Goal: Communication & Community: Ask a question

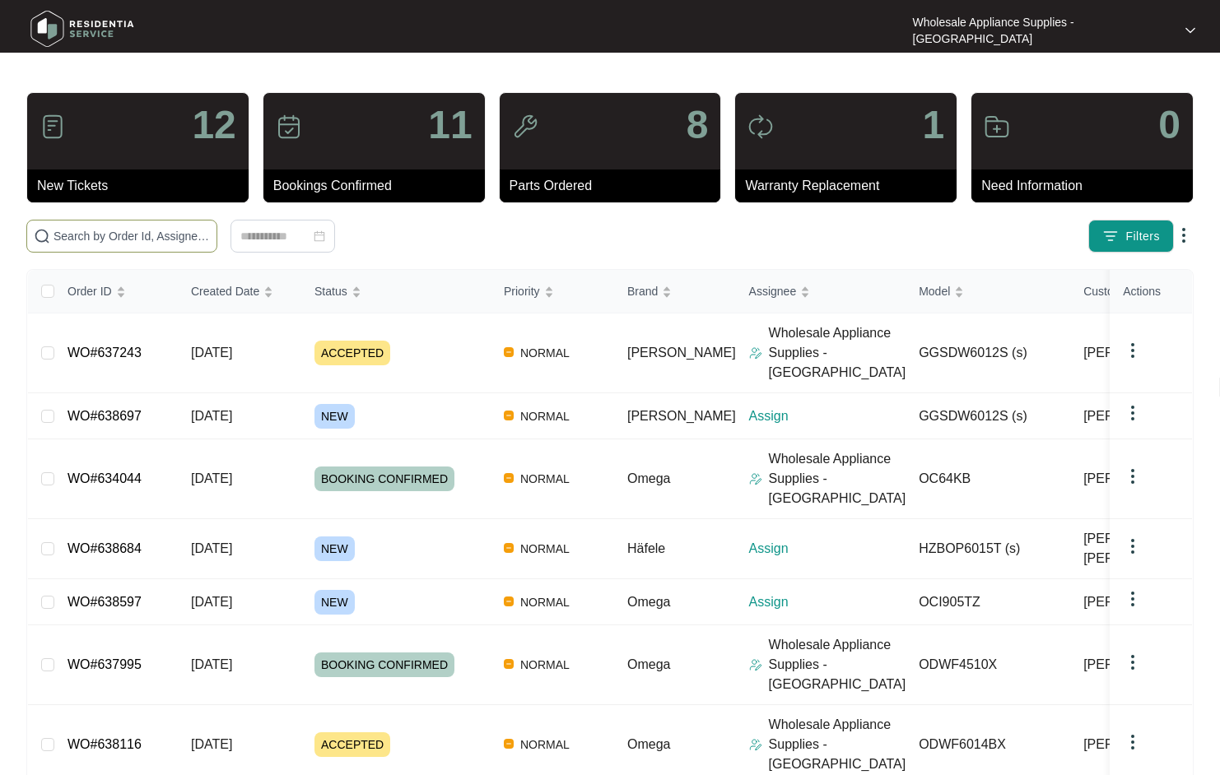
click at [137, 240] on input "text" at bounding box center [131, 236] width 156 height 18
paste input "GGSDW6012S"
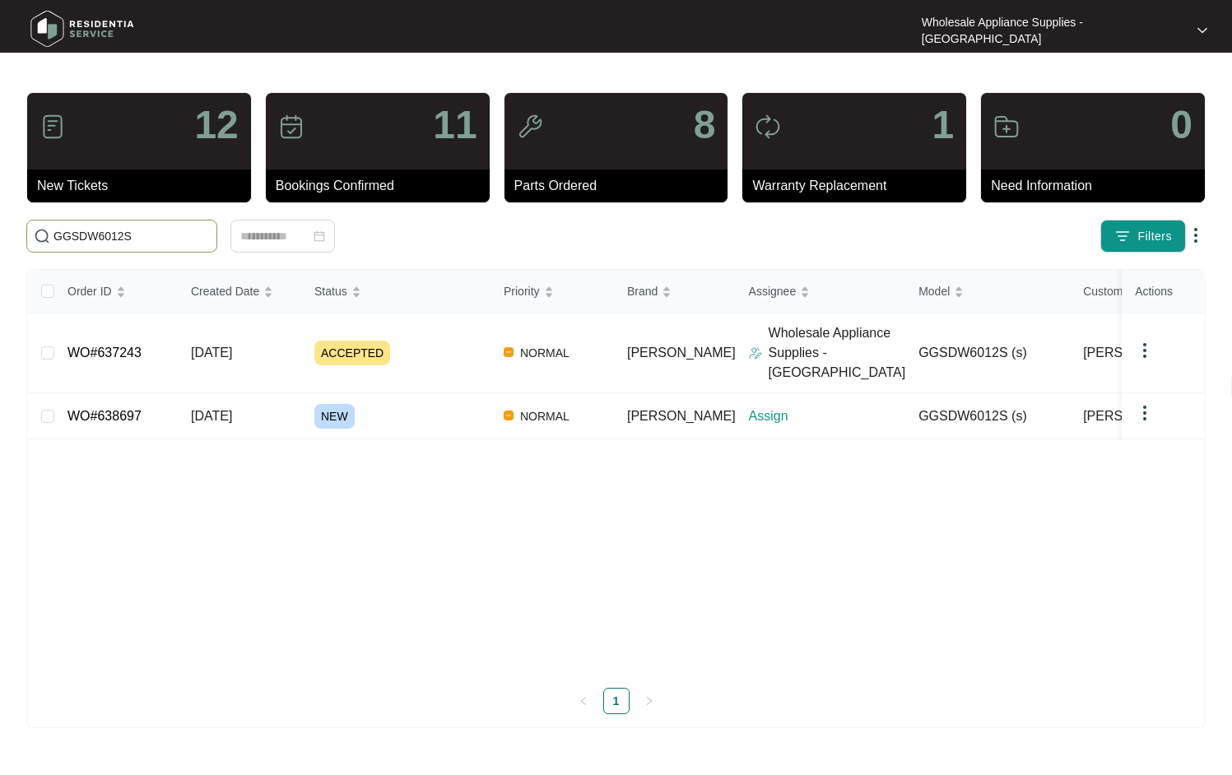
type input "GGSDW6012S"
click at [230, 346] on span "[DATE]" at bounding box center [211, 353] width 41 height 14
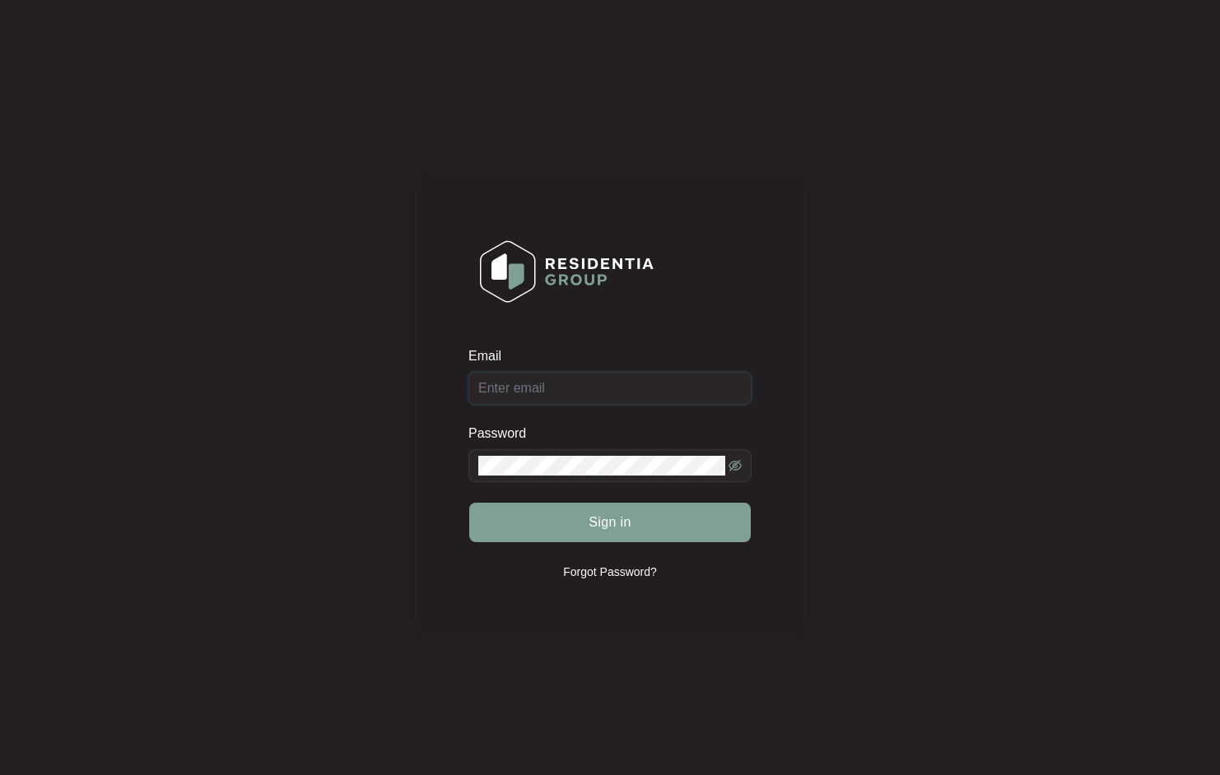
type input "newcastle@appliancesupplies.com.au"
click at [630, 535] on div "Sign in" at bounding box center [609, 522] width 283 height 41
click at [630, 528] on span "Sign in" at bounding box center [609, 523] width 43 height 20
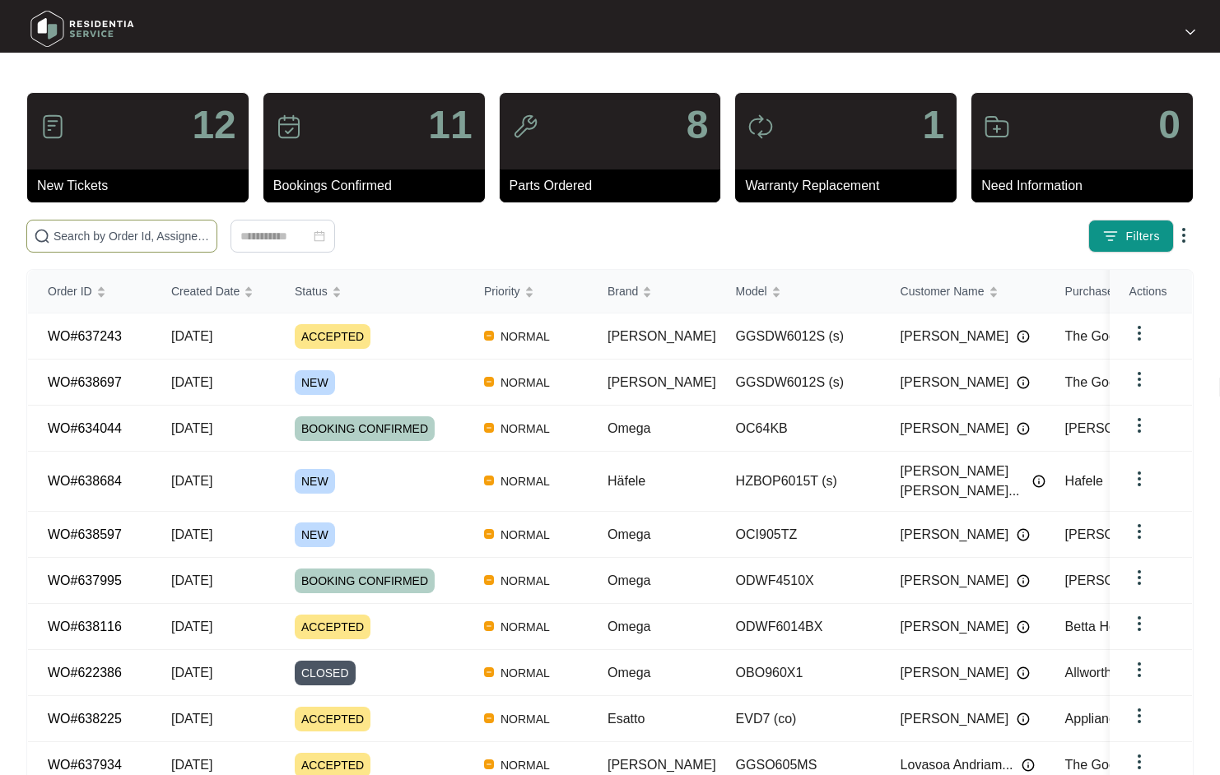
click at [134, 226] on span at bounding box center [121, 236] width 191 height 33
paste input "GGSDW6012S"
type input "GGSDW6012S"
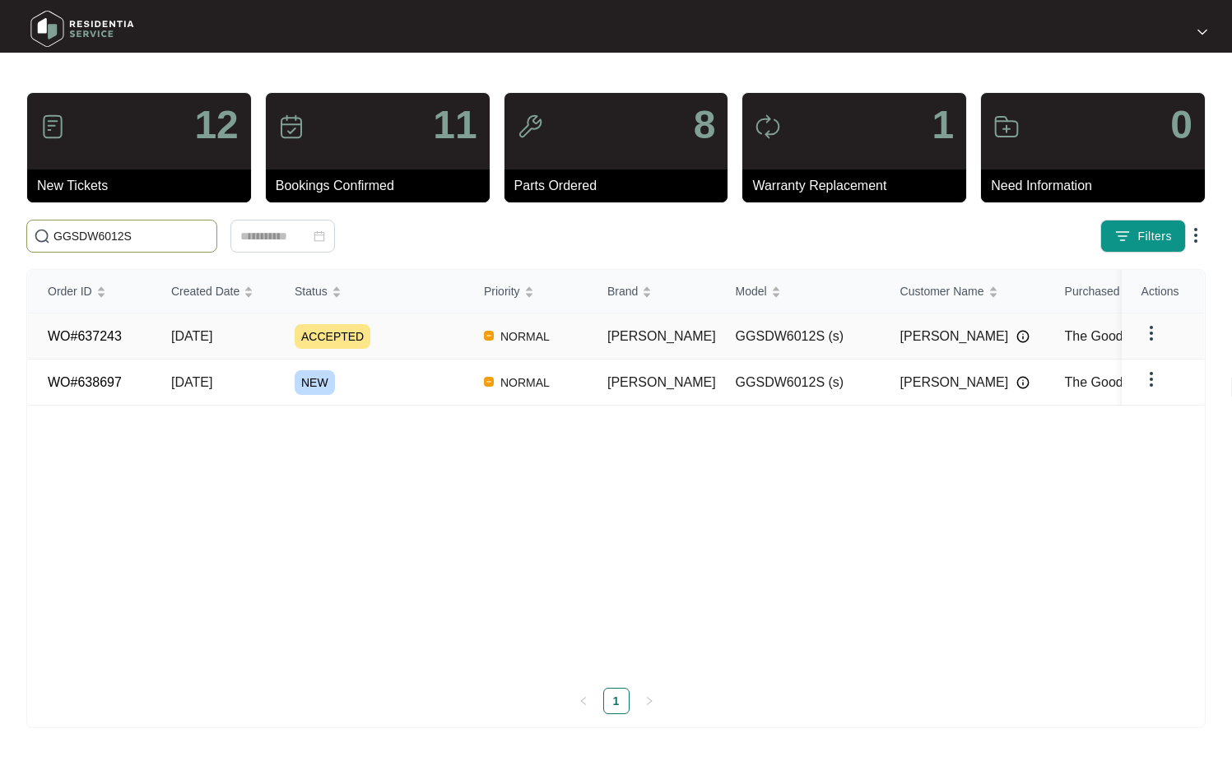
click at [109, 334] on link "WO#637243" at bounding box center [85, 336] width 74 height 14
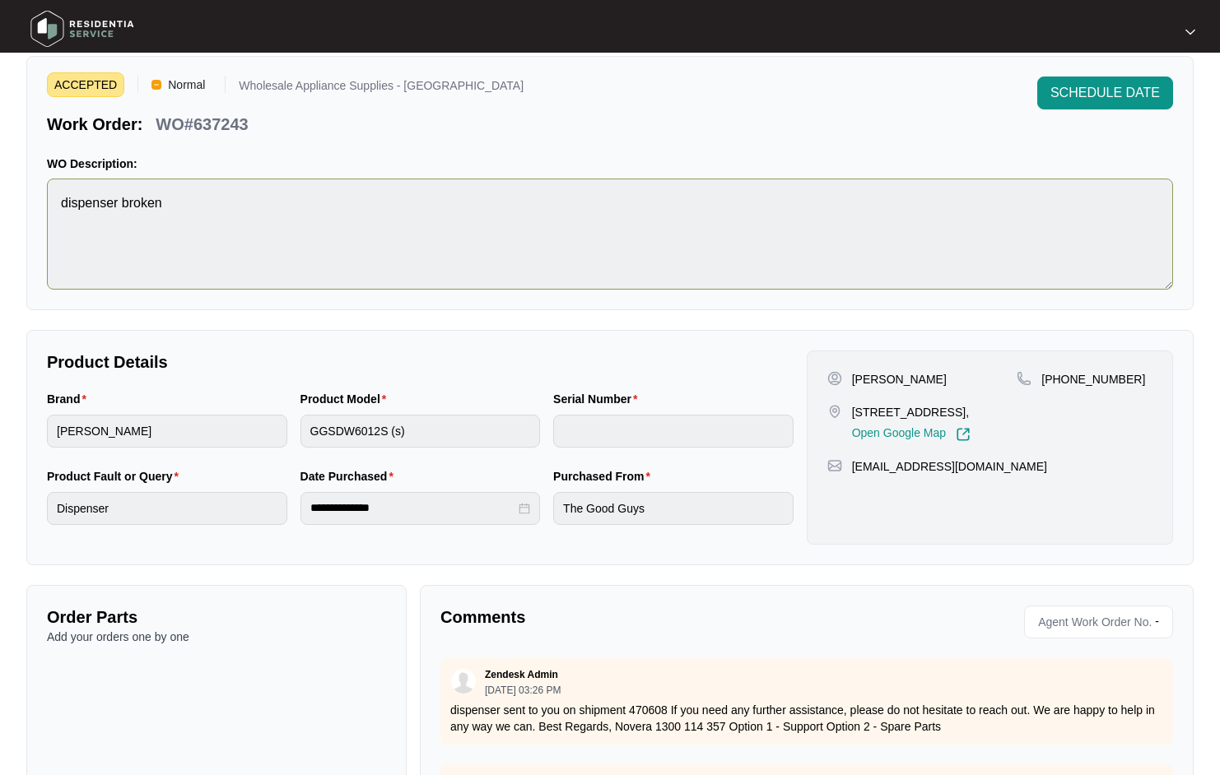
scroll to position [151, 0]
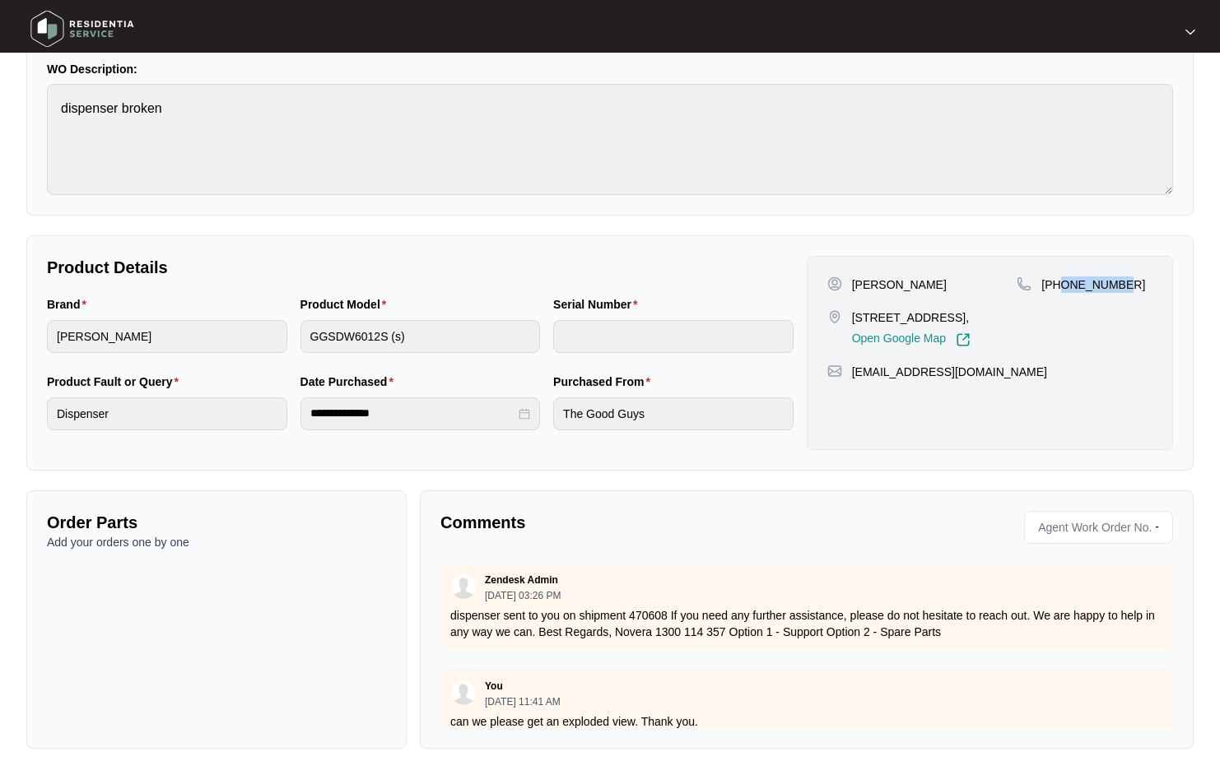
drag, startPoint x: 1126, startPoint y: 282, endPoint x: 1061, endPoint y: 288, distance: 65.3
click at [1061, 288] on div "[PHONE_NUMBER]" at bounding box center [1084, 285] width 136 height 16
copy p "424645530"
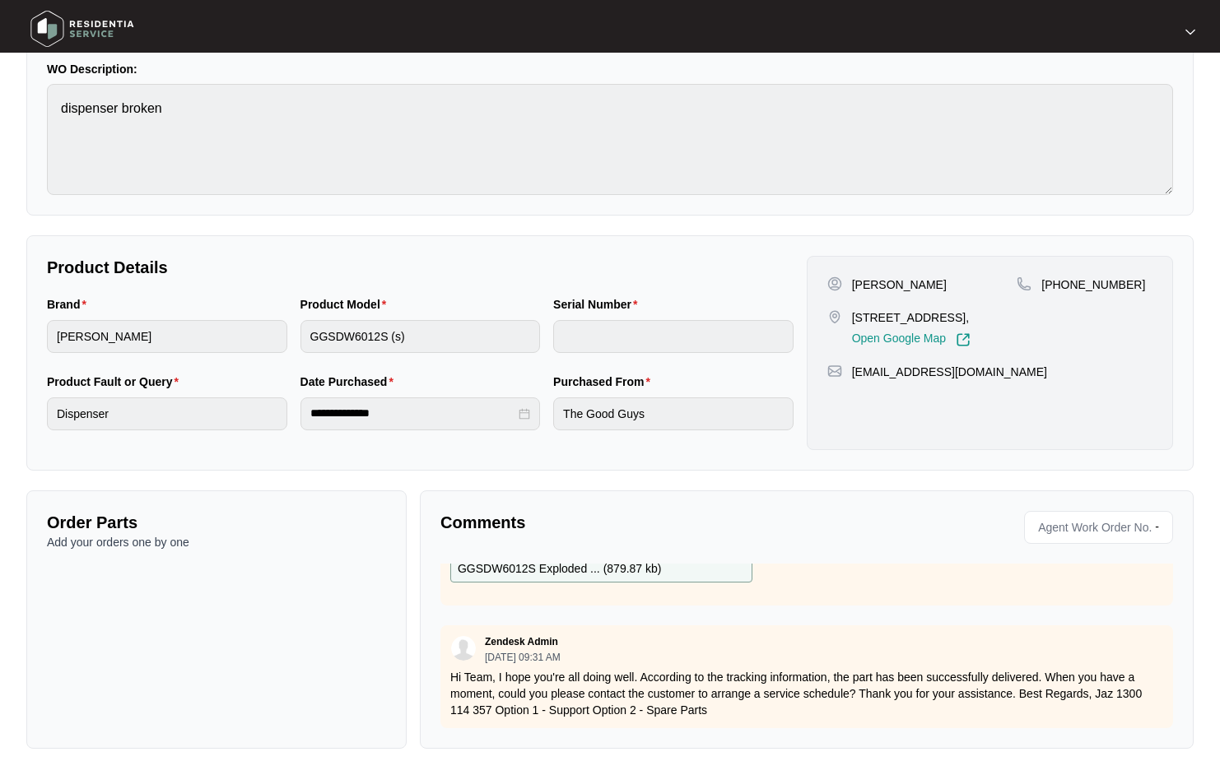
click at [1060, 406] on div "James Castles 12 coronation avenue Cardiff Nsw 2285, Open Google Map +614246455…" at bounding box center [990, 353] width 366 height 194
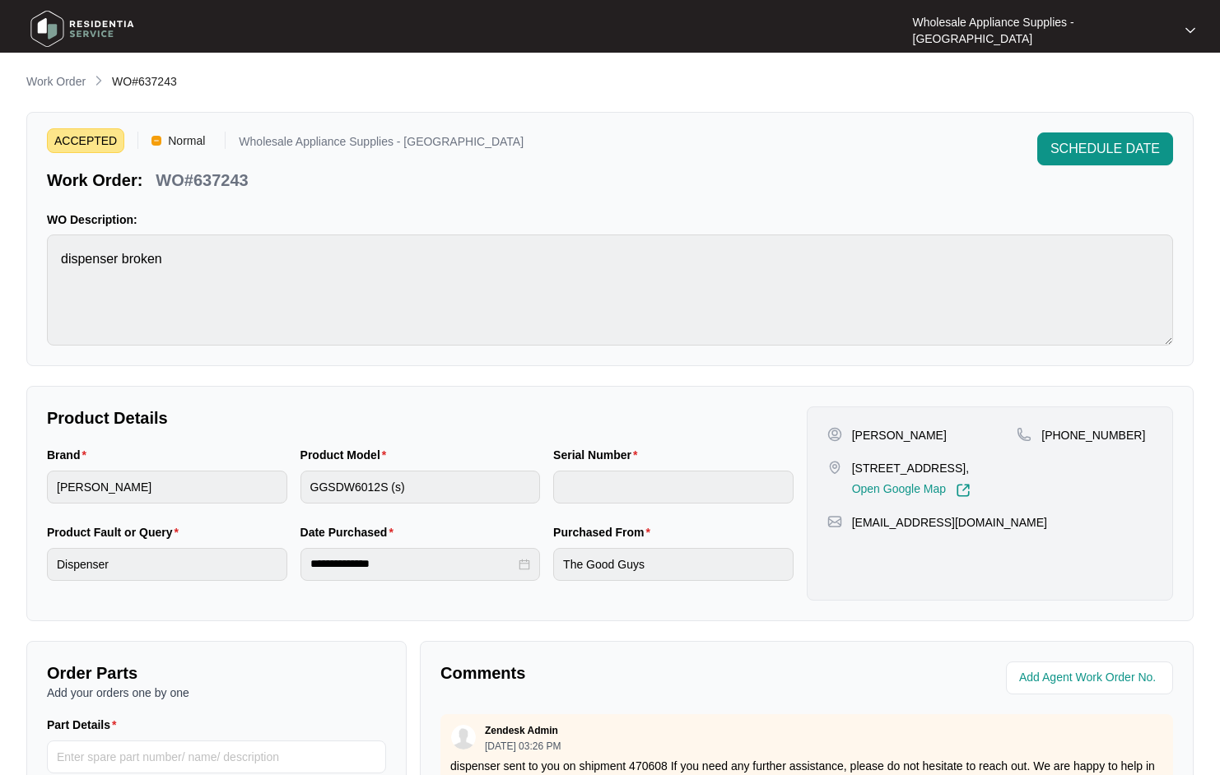
scroll to position [317, 0]
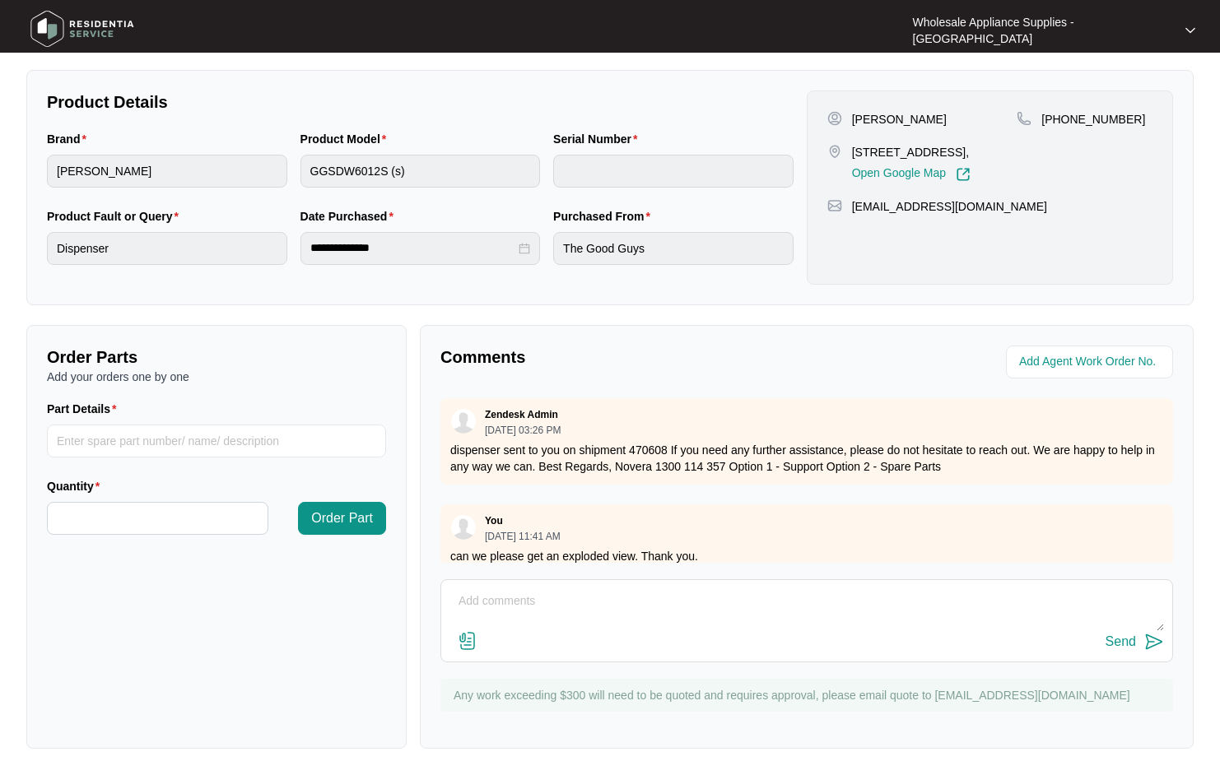
click at [575, 621] on textarea at bounding box center [806, 609] width 714 height 43
type textarea "Hi team, we are waiting for the customer to return our contact. Thanks"
click at [1136, 642] on button "Send" at bounding box center [1134, 642] width 58 height 22
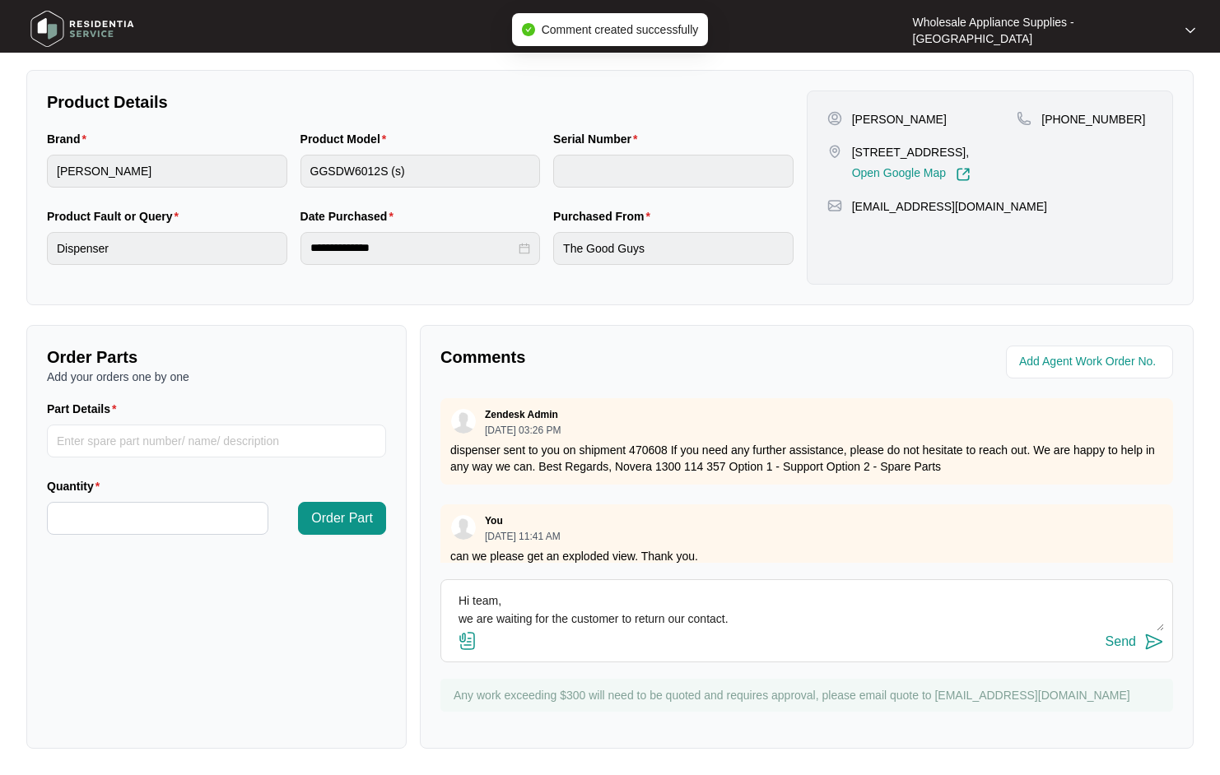
scroll to position [0, 0]
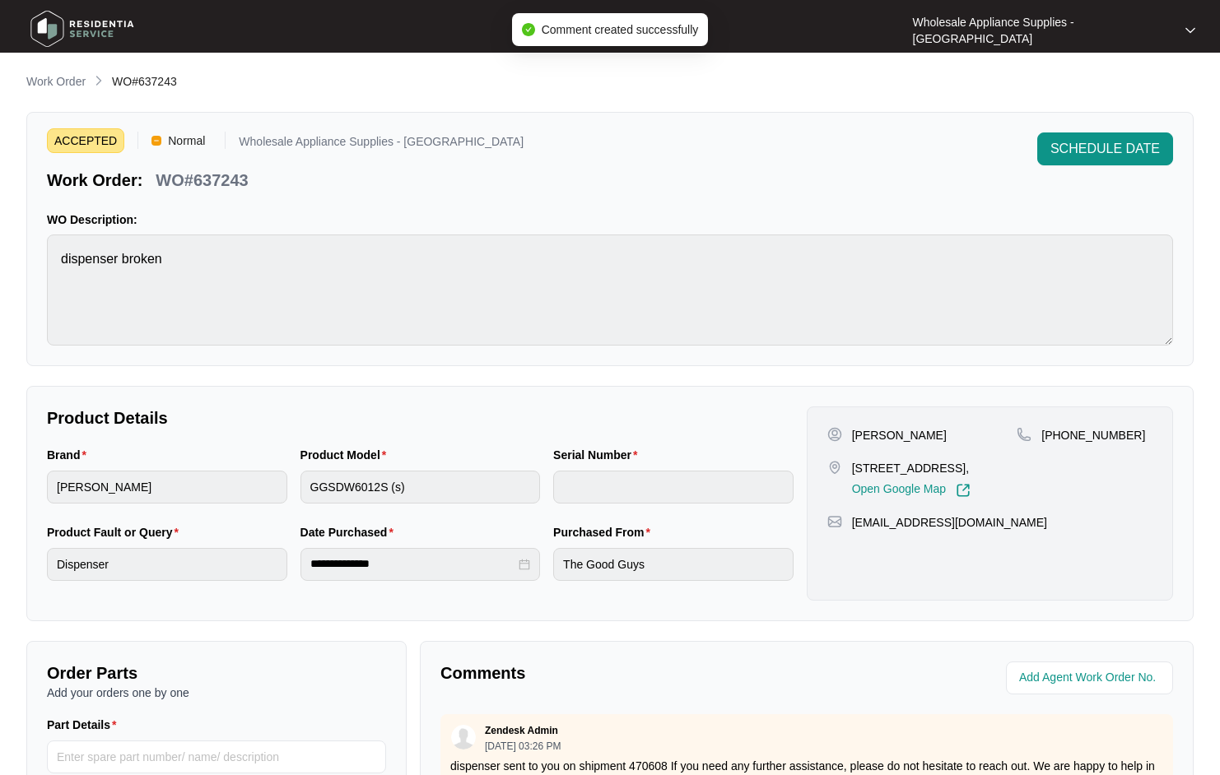
click at [77, 83] on p "Work Order" at bounding box center [55, 81] width 59 height 16
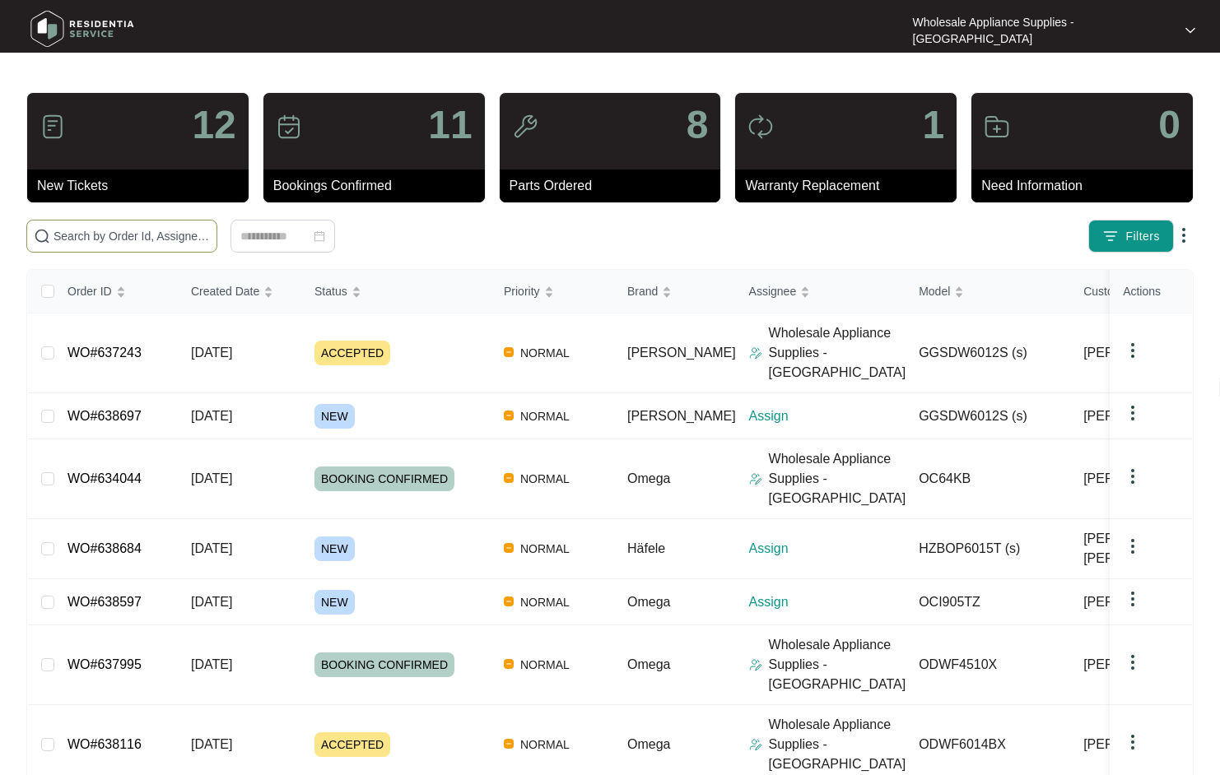
click at [131, 238] on input "text" at bounding box center [131, 236] width 156 height 18
paste input "636370"
type input "636370"
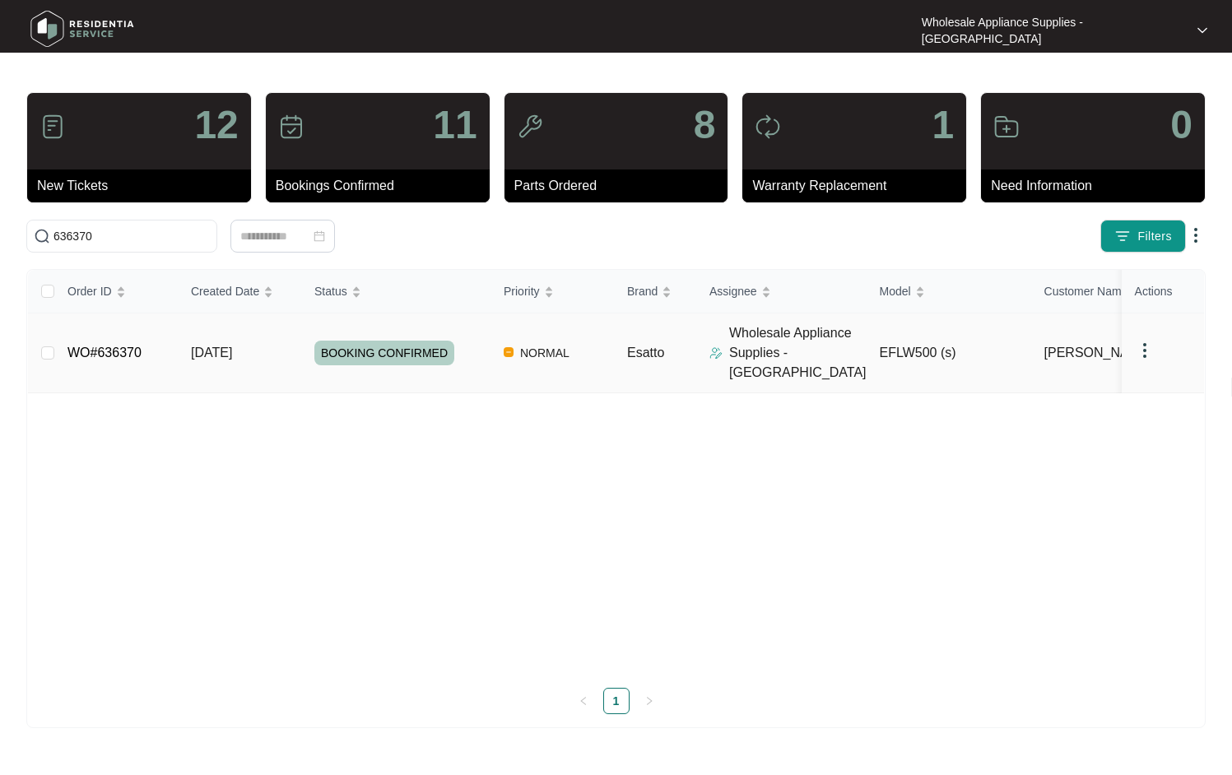
click at [210, 351] on span "[DATE]" at bounding box center [211, 353] width 41 height 14
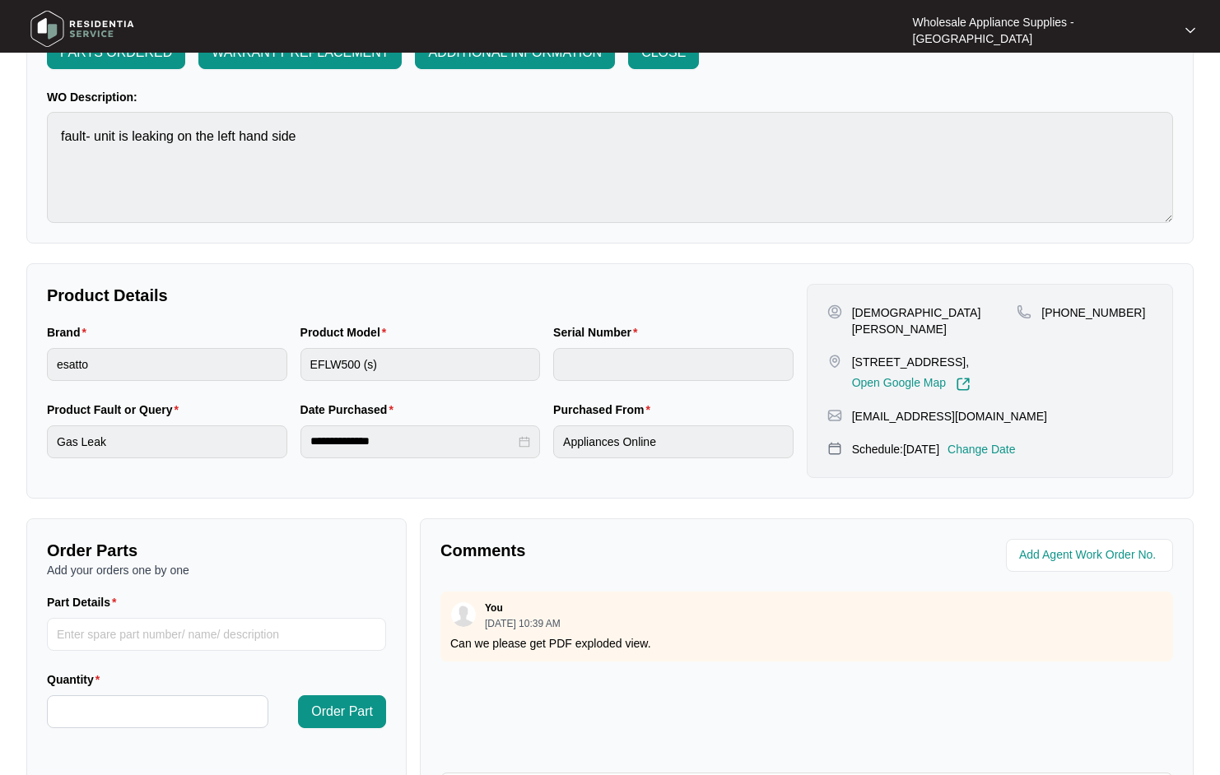
scroll to position [317, 0]
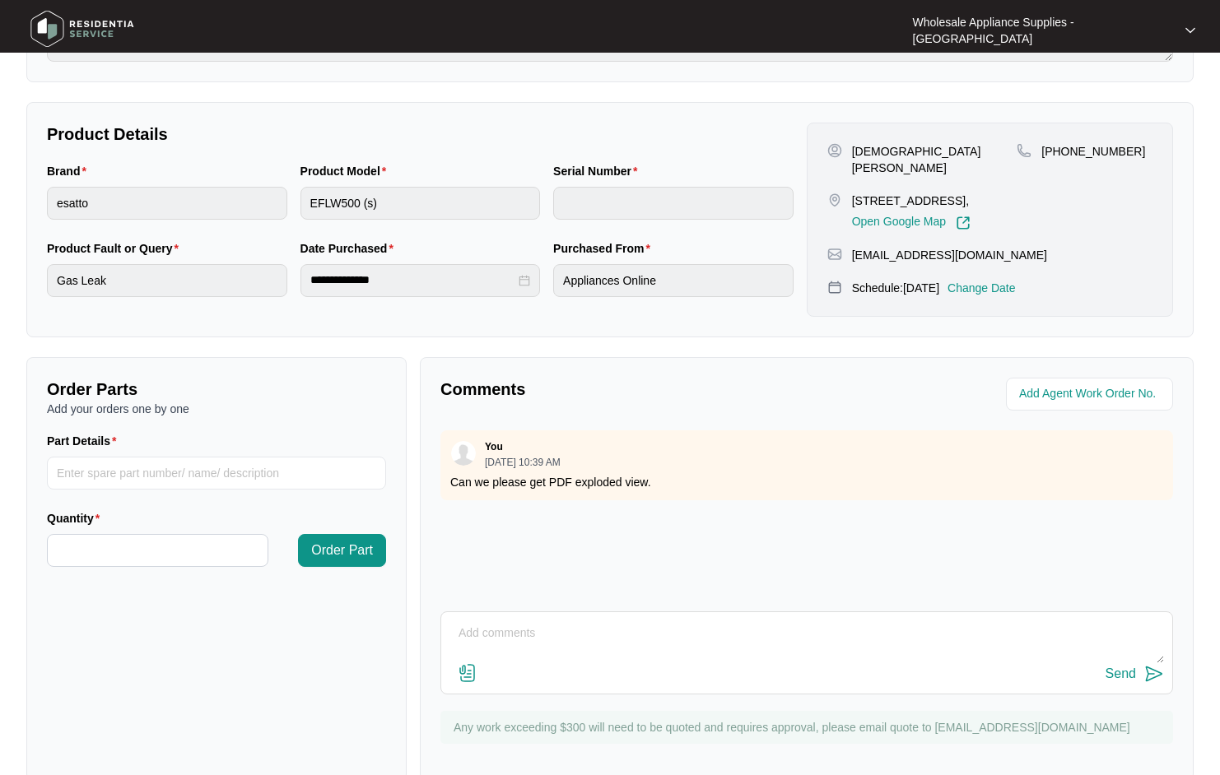
click at [697, 538] on div "You [DATE] 10:39 AM Can we please get PDF exploded view." at bounding box center [806, 512] width 733 height 165
click at [576, 621] on textarea at bounding box center [806, 642] width 714 height 43
paste textarea "Hi Team, Can I have the following sent to [STREET_ADDRESS]"
drag, startPoint x: 578, startPoint y: 621, endPoint x: 482, endPoint y: 624, distance: 95.5
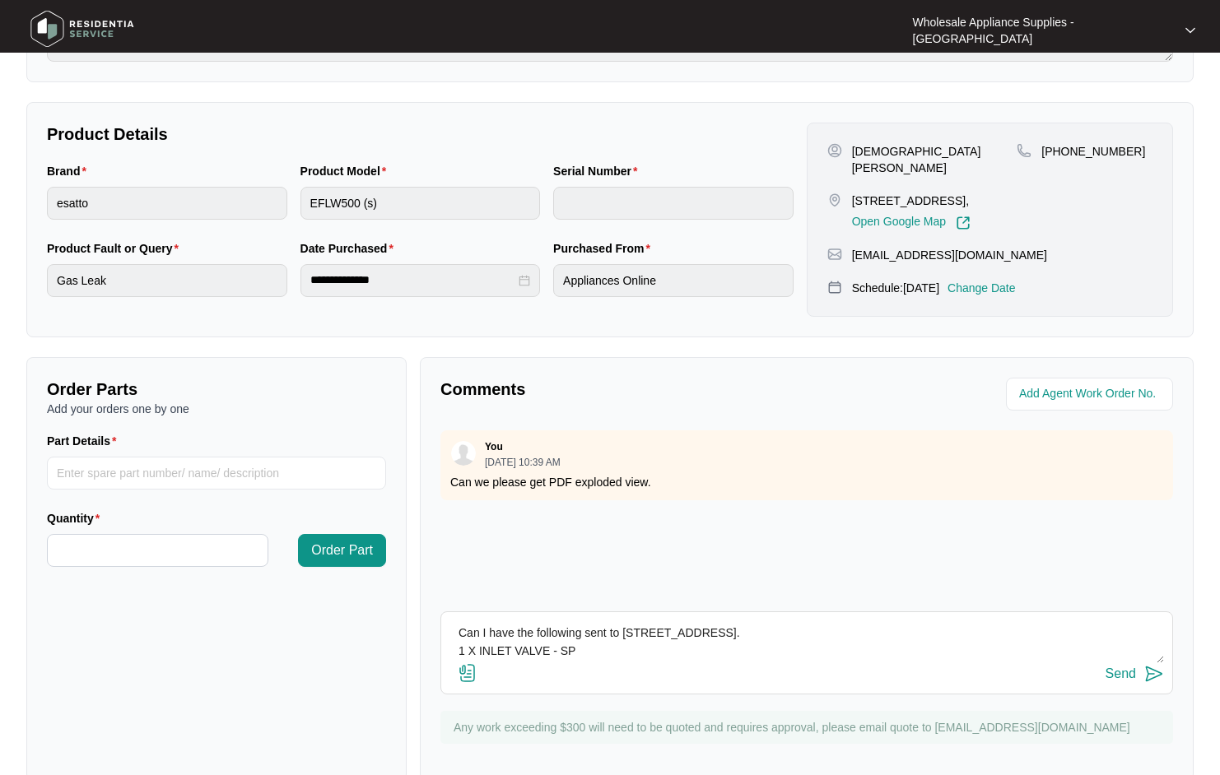
click at [482, 624] on textarea "Hi Team, Can I have the following sent to [STREET_ADDRESS]. 1 X INLET VALVE - SP" at bounding box center [806, 642] width 714 height 43
paste textarea "SP18435 INLET VALVE"
click at [527, 622] on textarea "Hi Team, Can I have the following sent to [STREET_ADDRESS]. 1 X SP18435 INLET V…" at bounding box center [806, 642] width 714 height 43
click at [691, 621] on textarea "Hi Team, Can I have the following sent to [STREET_ADDRESS]. 1 X SP18435 - INLET…" at bounding box center [806, 642] width 714 height 43
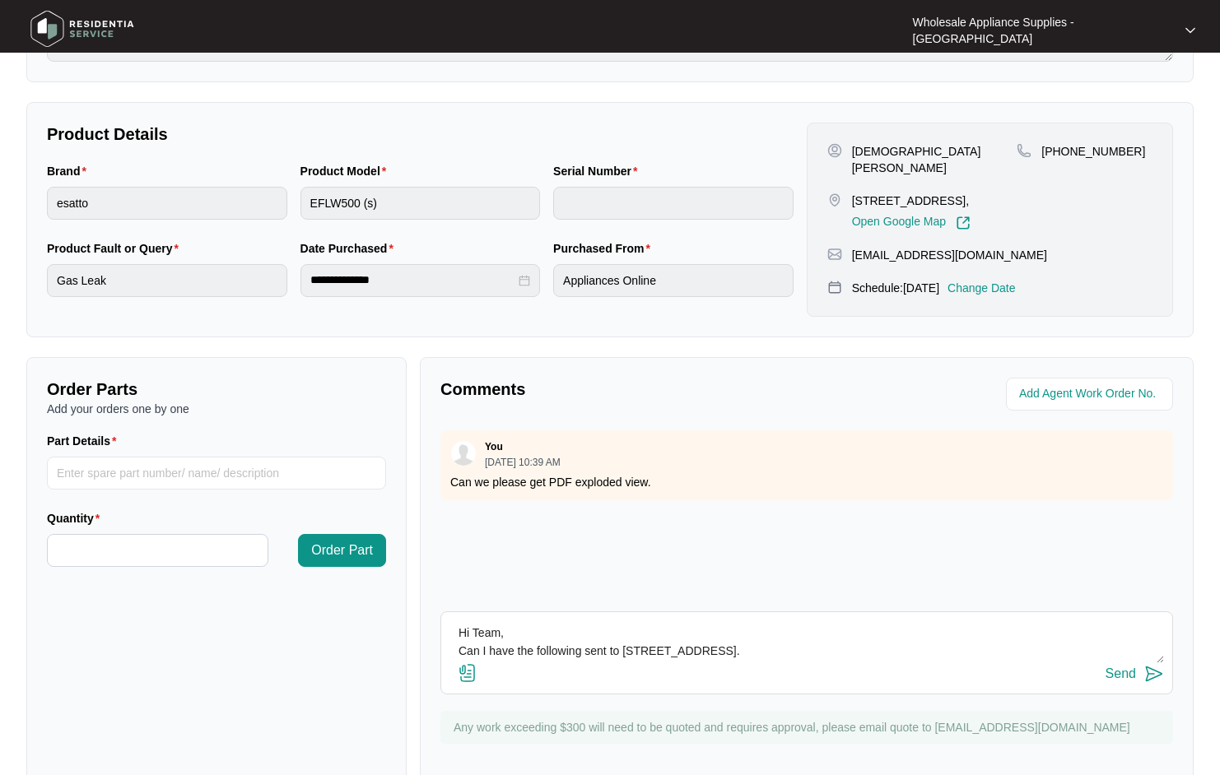
type textarea "Hi Team, Can I have the following sent to [STREET_ADDRESS]. 1 X SP18435 - INLET…"
click at [1124, 667] on div "Send" at bounding box center [1120, 674] width 30 height 15
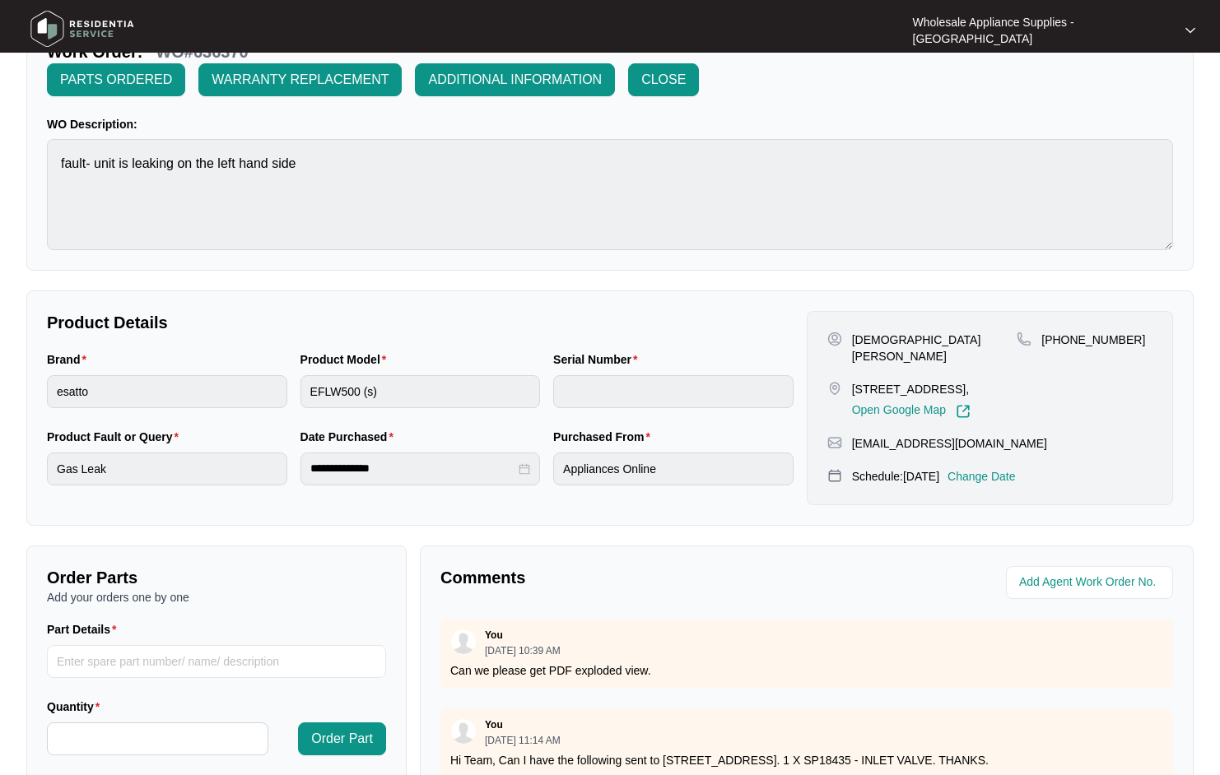
scroll to position [0, 0]
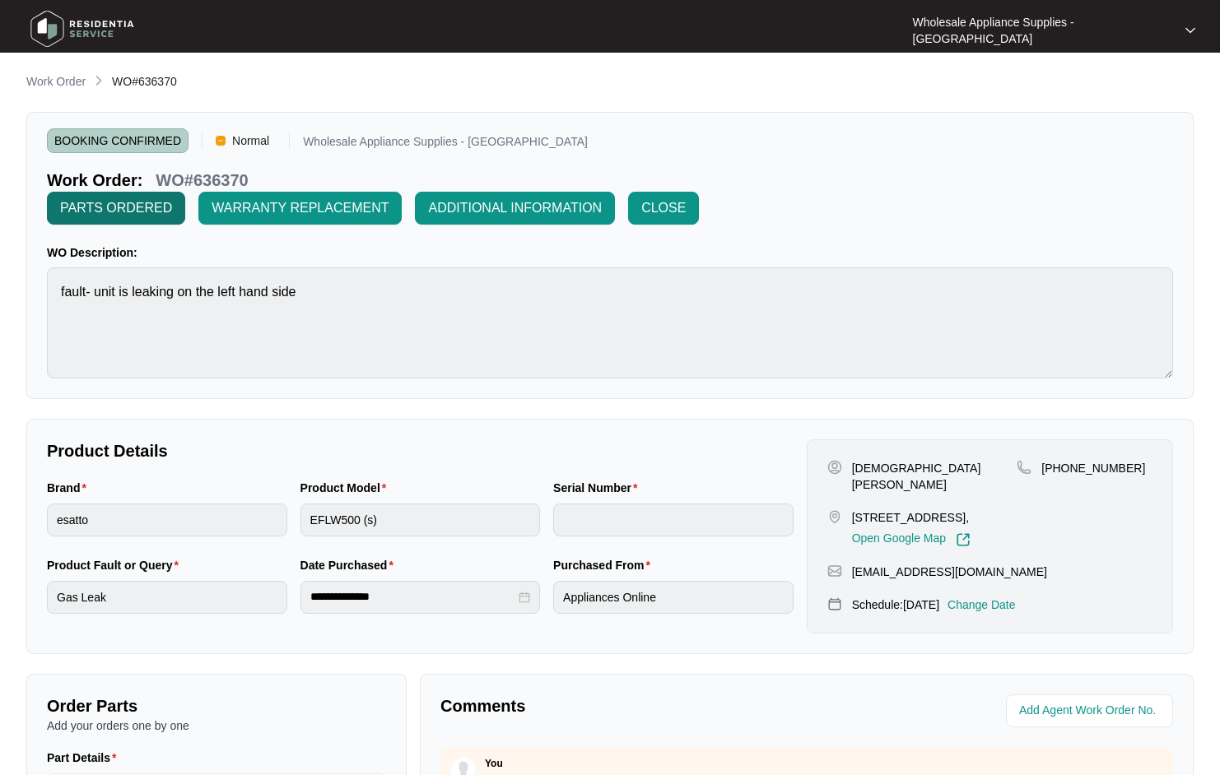
click at [172, 198] on span "PARTS ORDERED" at bounding box center [116, 208] width 112 height 20
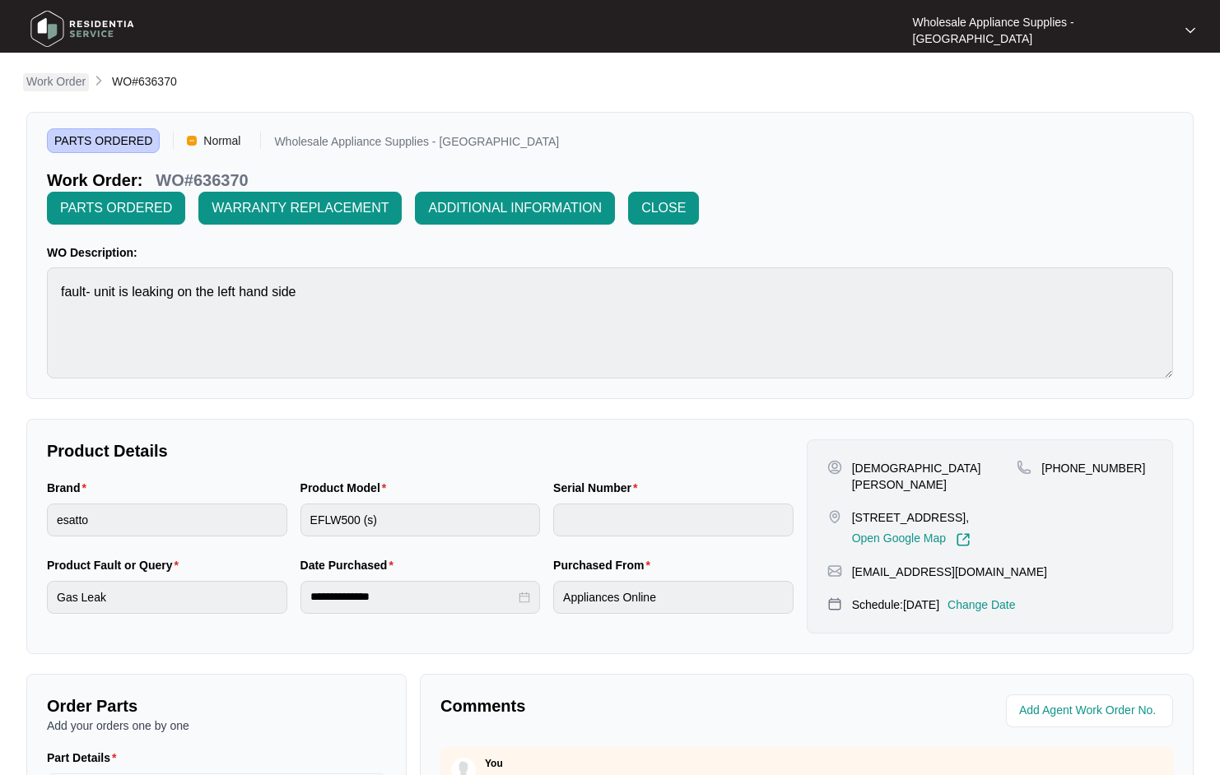
click at [68, 81] on p "Work Order" at bounding box center [55, 81] width 59 height 16
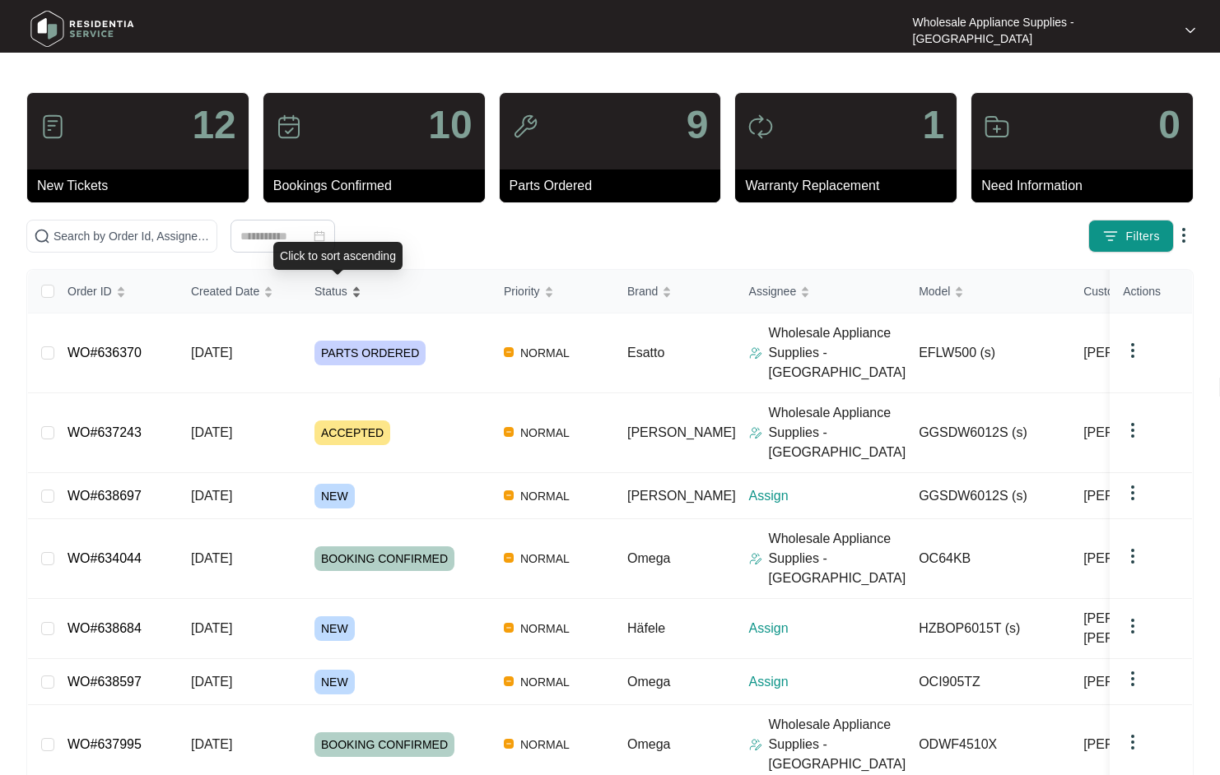
click at [350, 291] on div "Status" at bounding box center [337, 291] width 47 height 23
